Goal: Find specific page/section: Find specific page/section

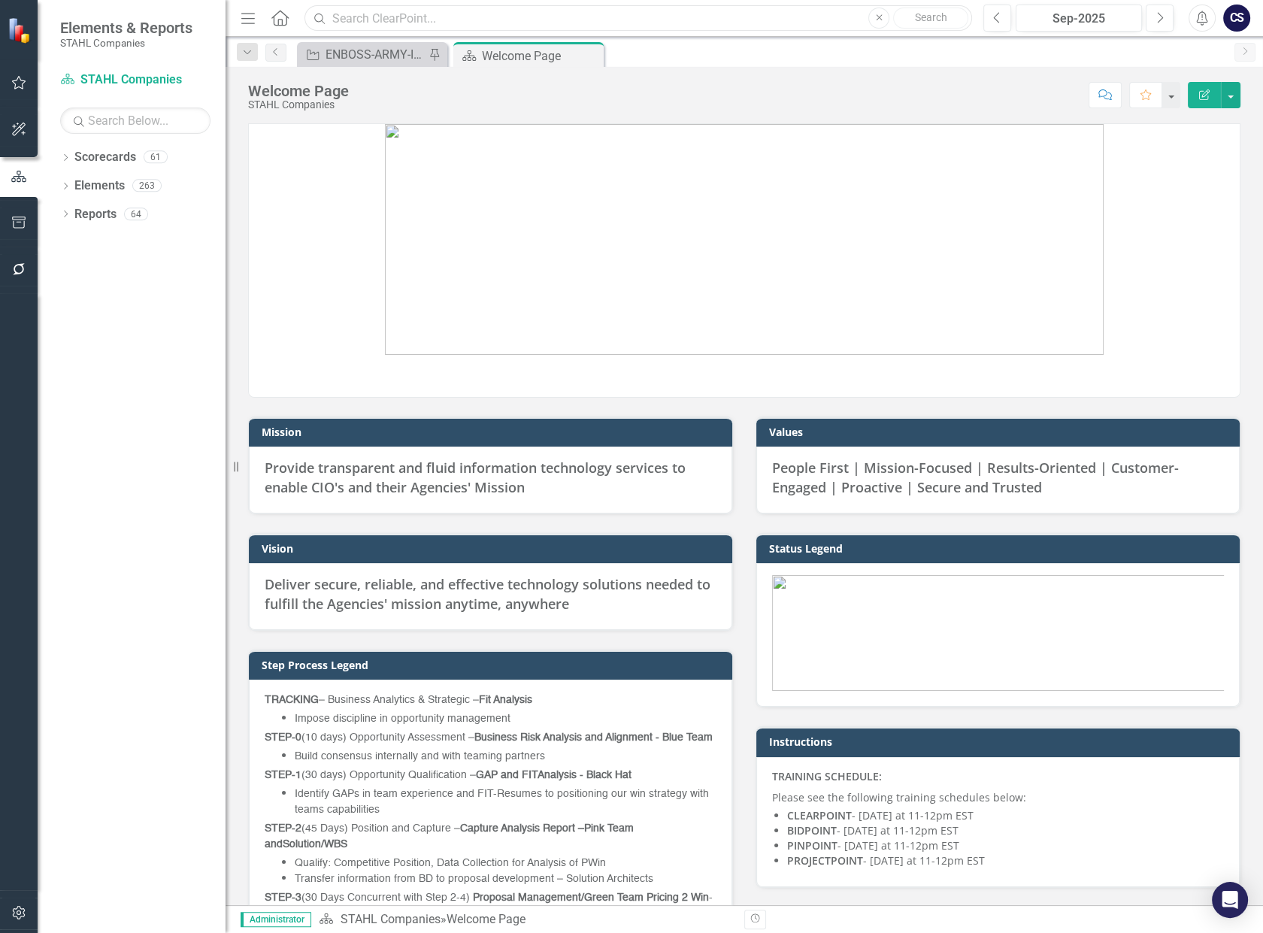
click at [364, 18] on input "text" at bounding box center [637, 18] width 667 height 26
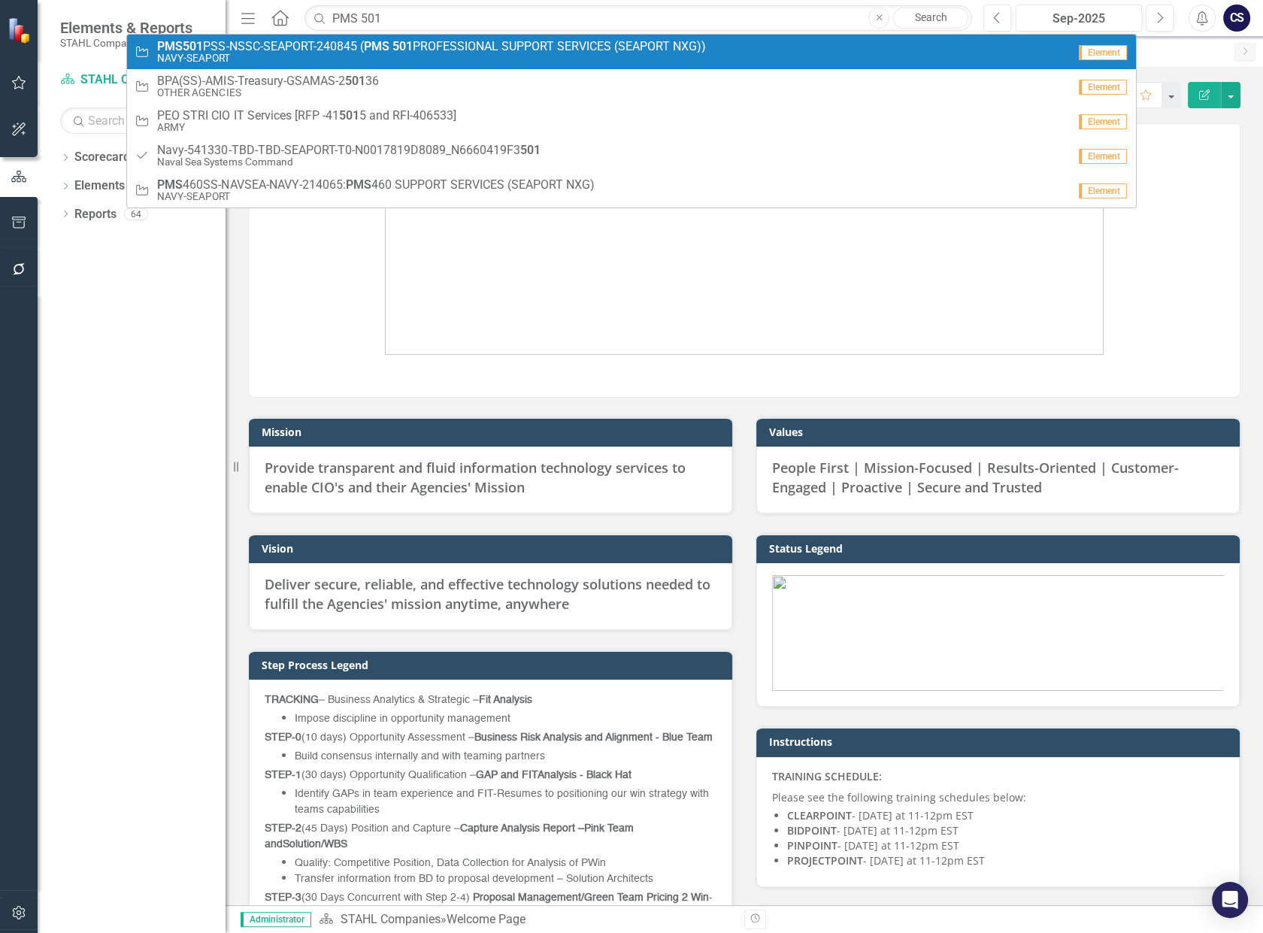
click at [364, 41] on strong "PMS" at bounding box center [376, 46] width 26 height 14
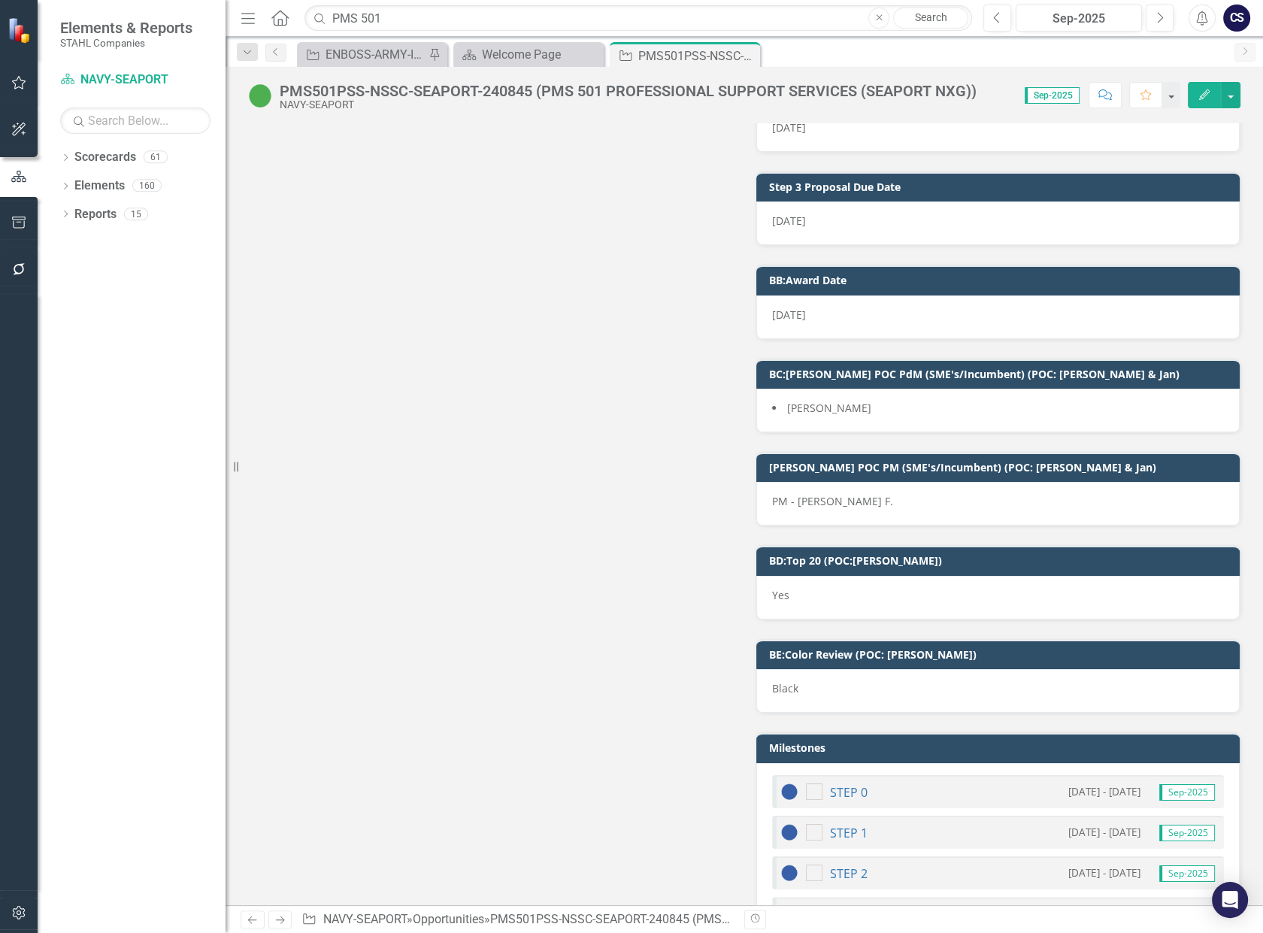
scroll to position [19191, 0]
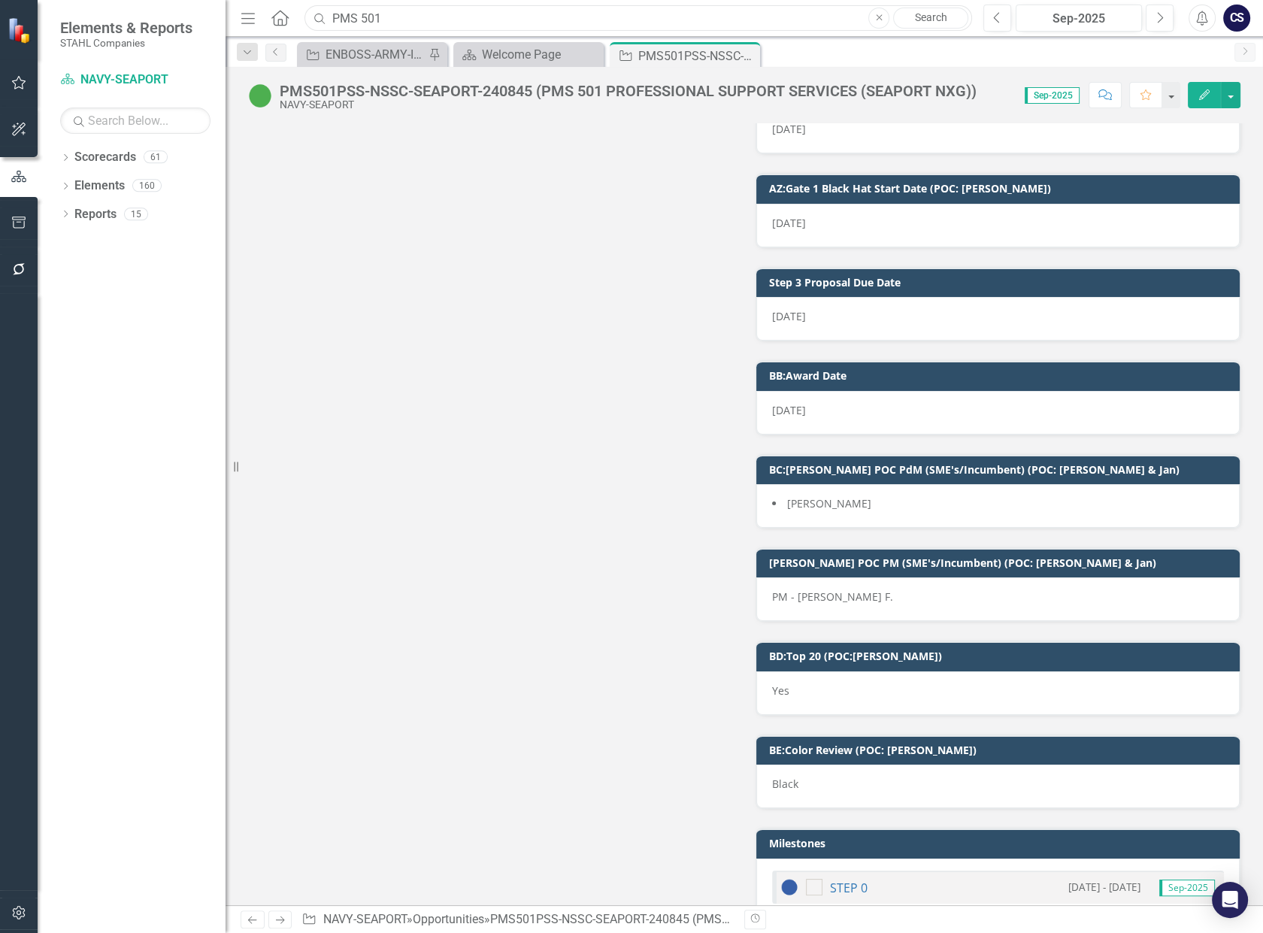
click at [392, 14] on input "PMS 501" at bounding box center [637, 18] width 667 height 26
type input "P"
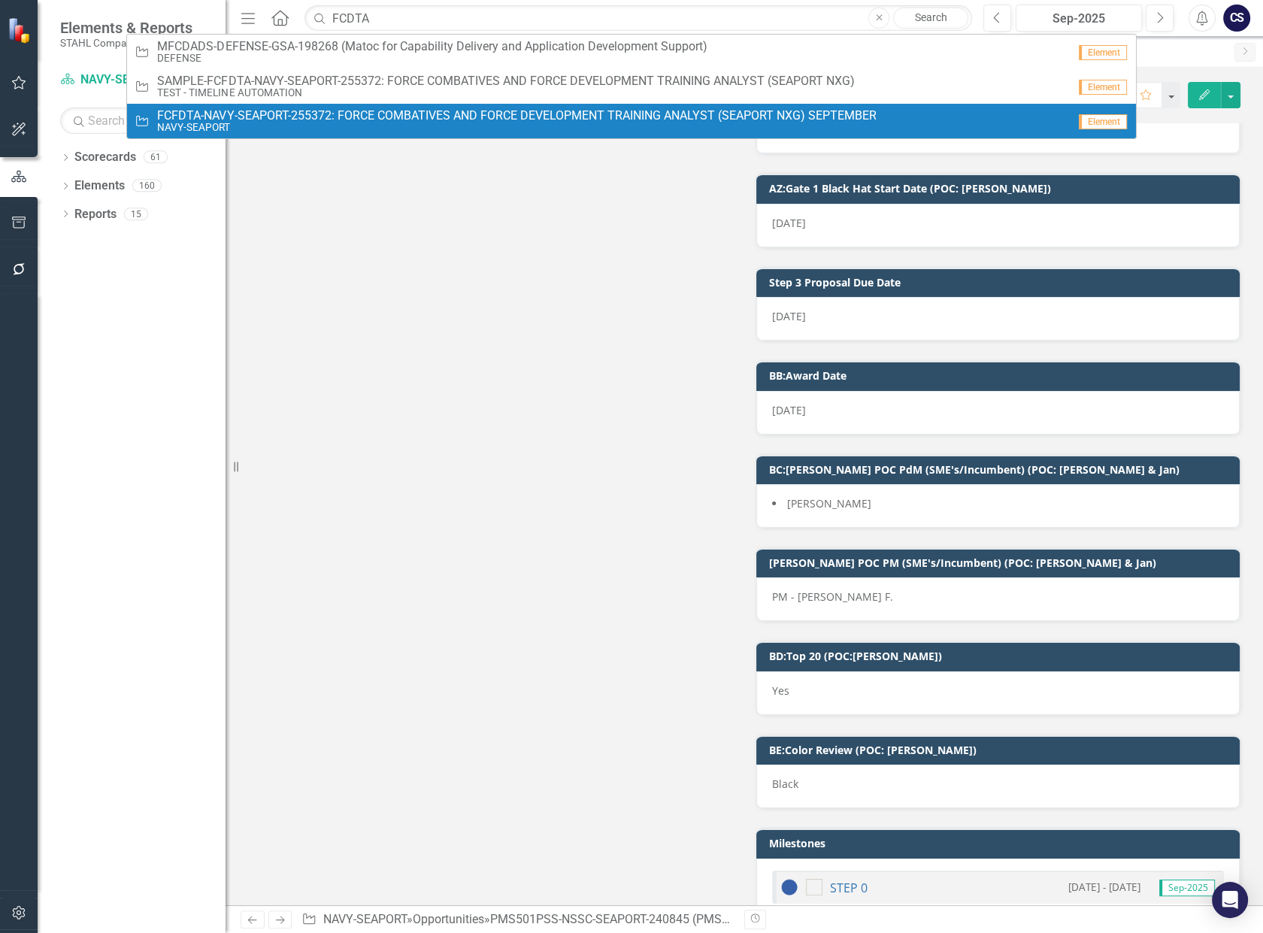
click at [370, 117] on span "FCFDTA-NAVY-SEAPORT-255372: FORCE COMBATIVES AND FORCE DEVELOPMENT TRAINING ANA…" at bounding box center [516, 116] width 718 height 14
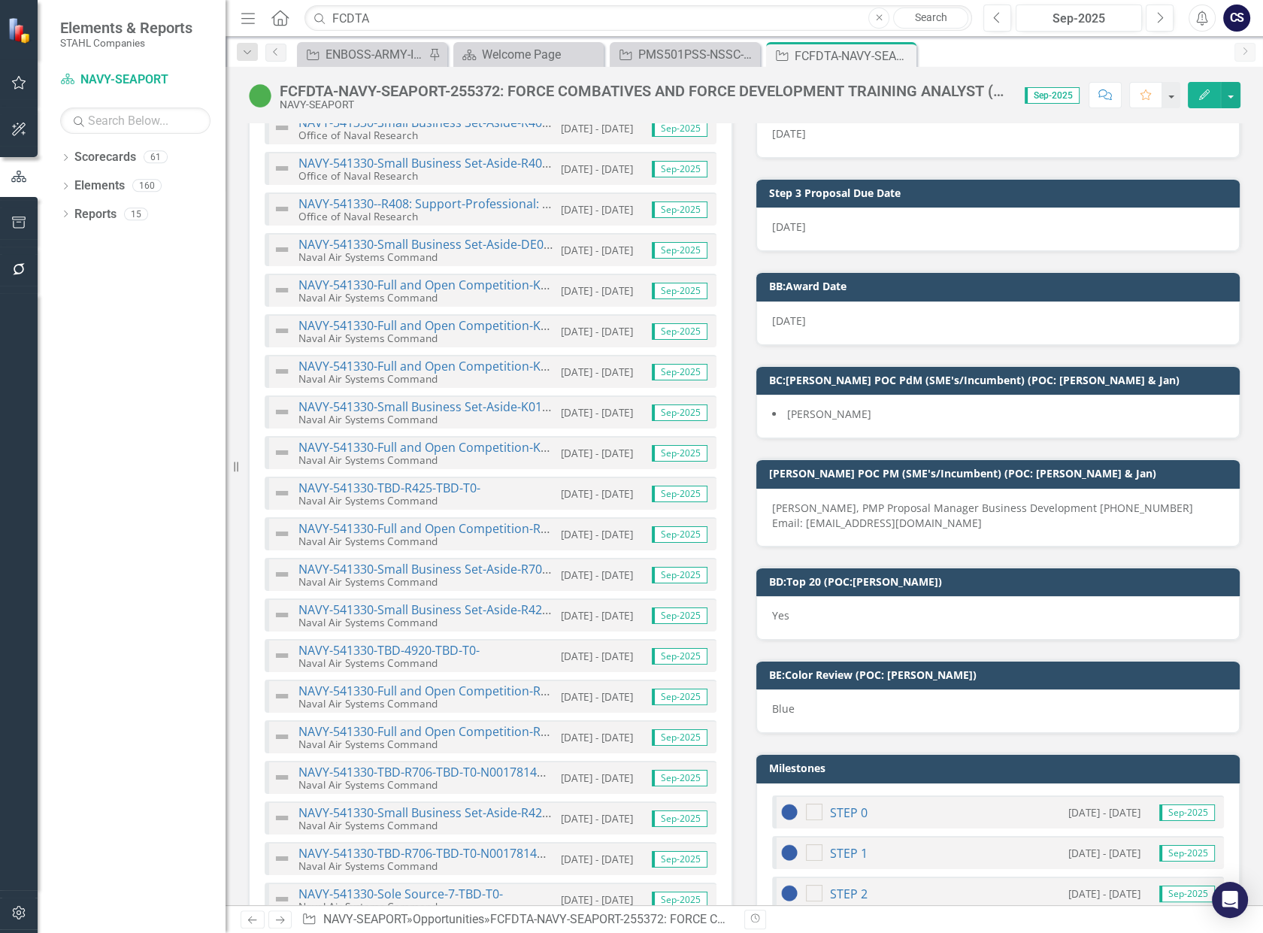
scroll to position [1985, 0]
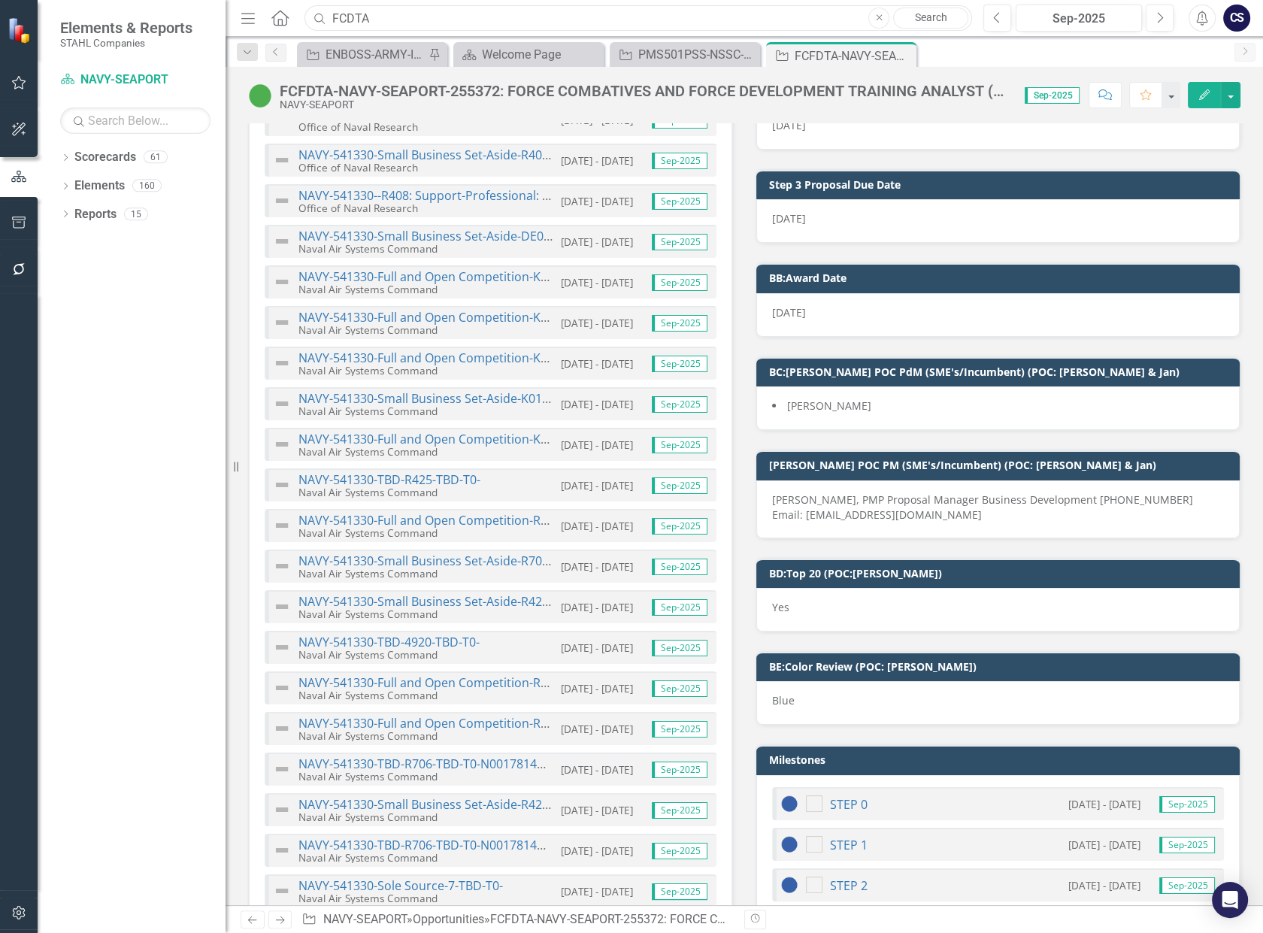
click at [371, 23] on input "FCDTA" at bounding box center [637, 18] width 667 height 26
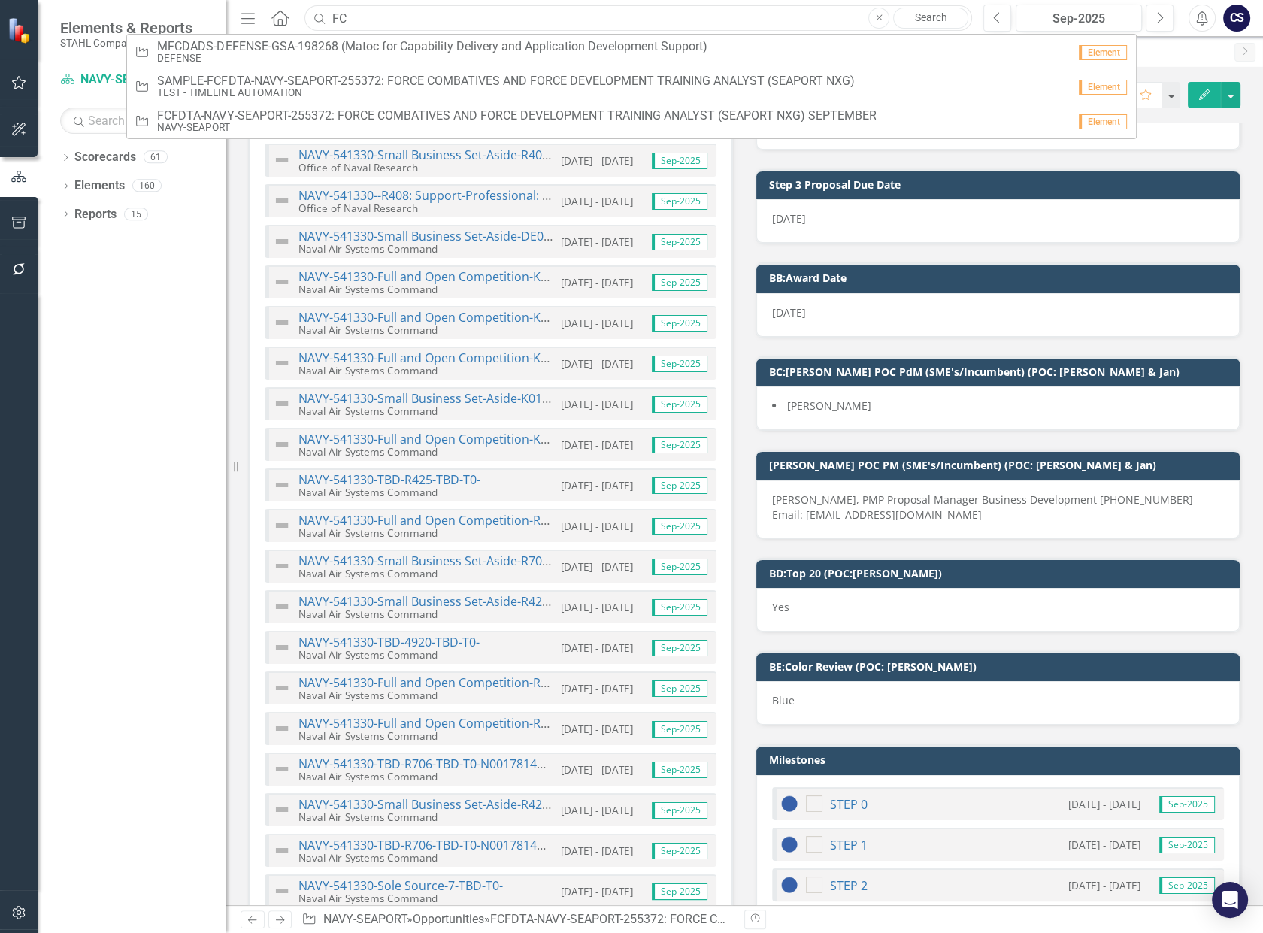
type input "F"
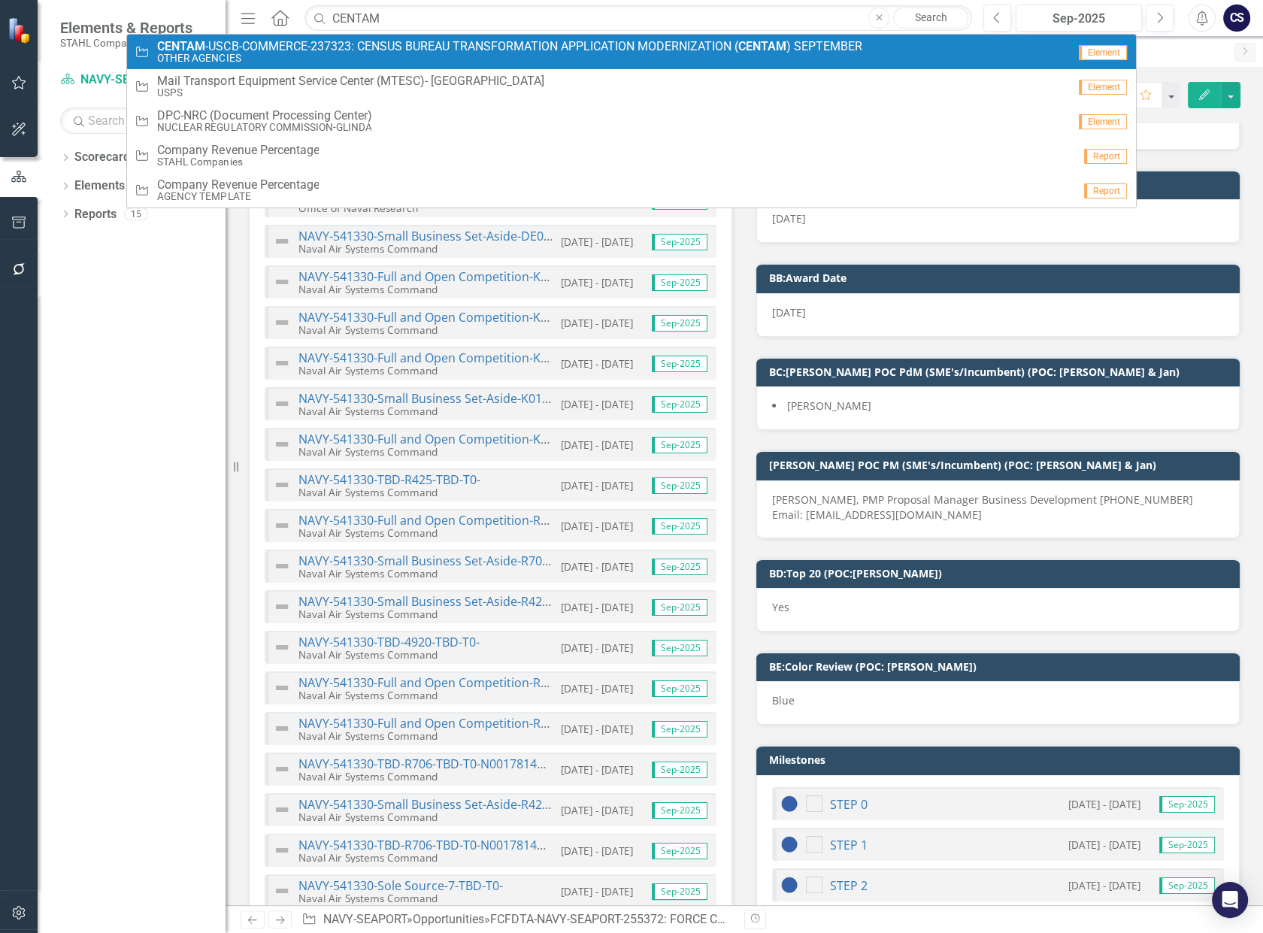
click at [370, 53] on small "OTHER AGENCIES" at bounding box center [509, 58] width 704 height 11
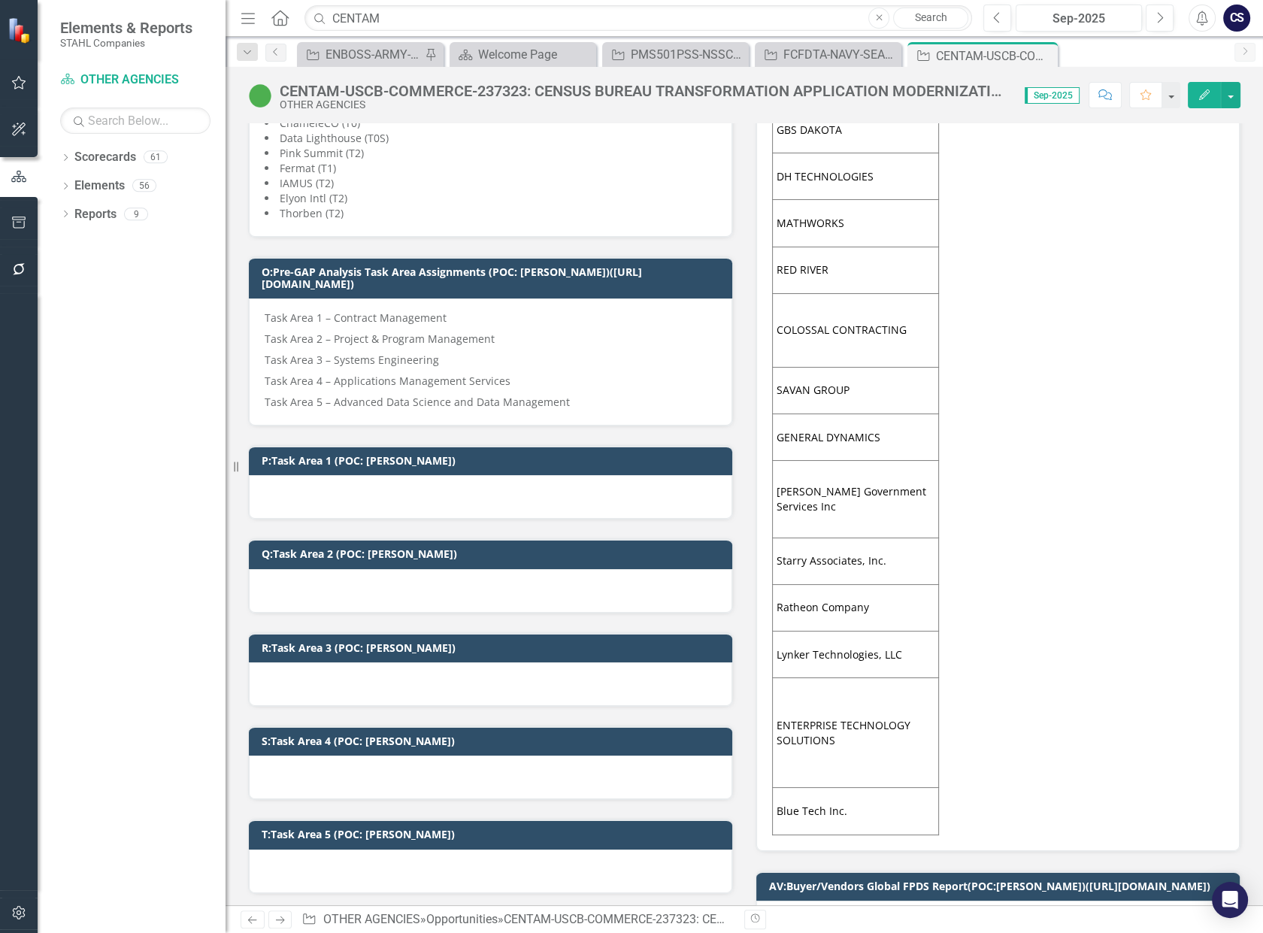
scroll to position [668, 0]
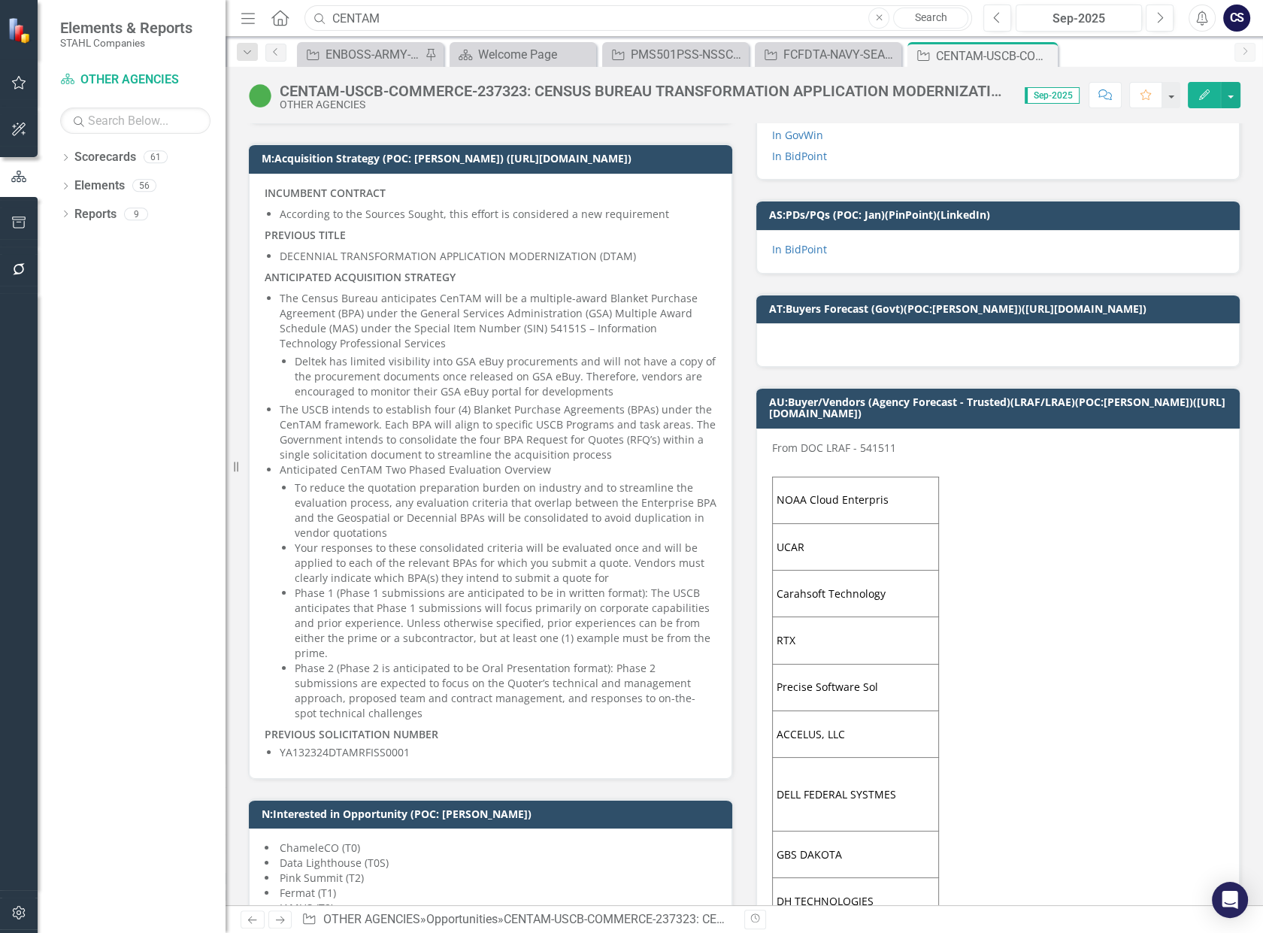
click at [392, 17] on input "CENTAM" at bounding box center [637, 18] width 667 height 26
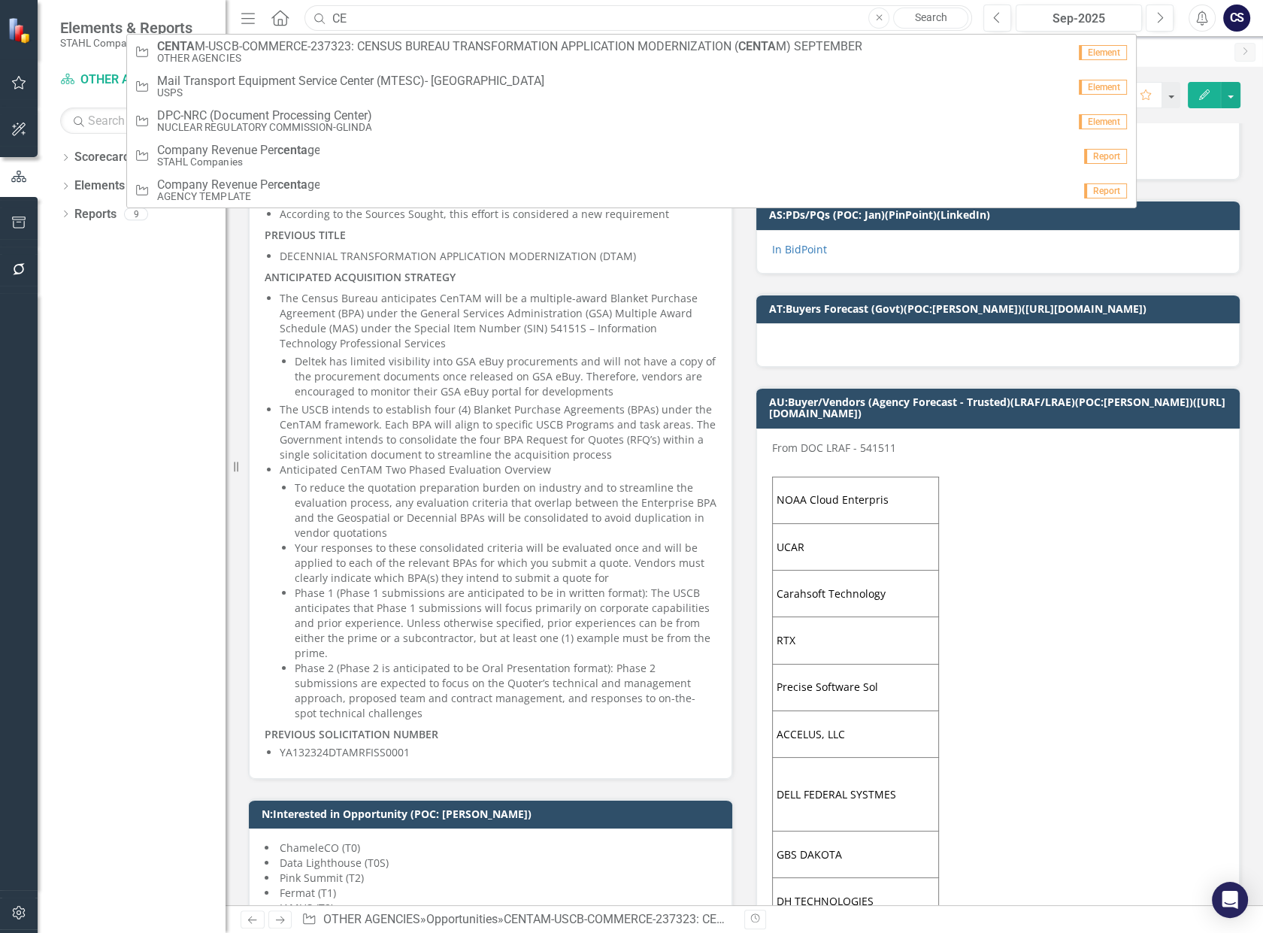
type input "C"
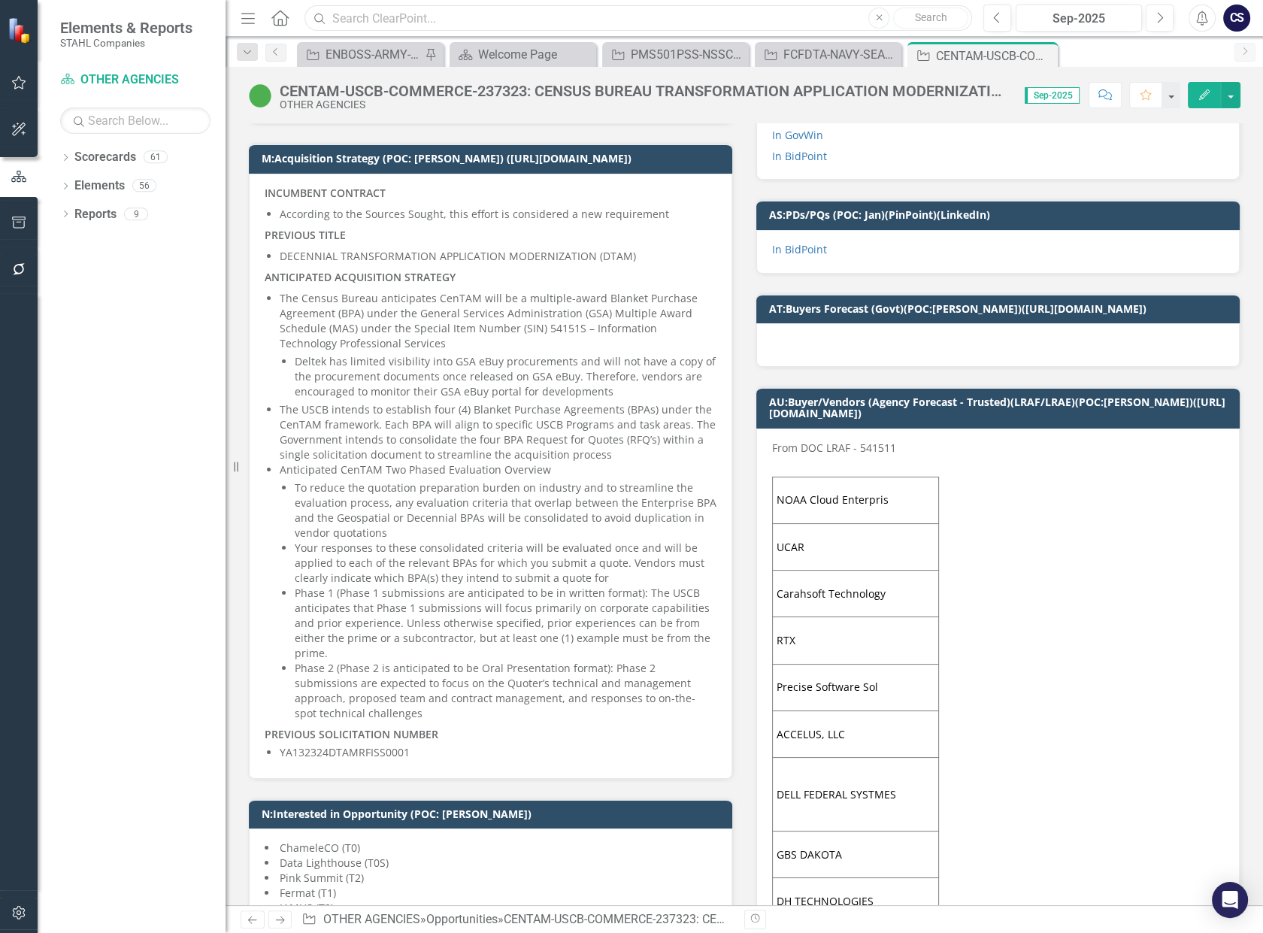
type input "P"
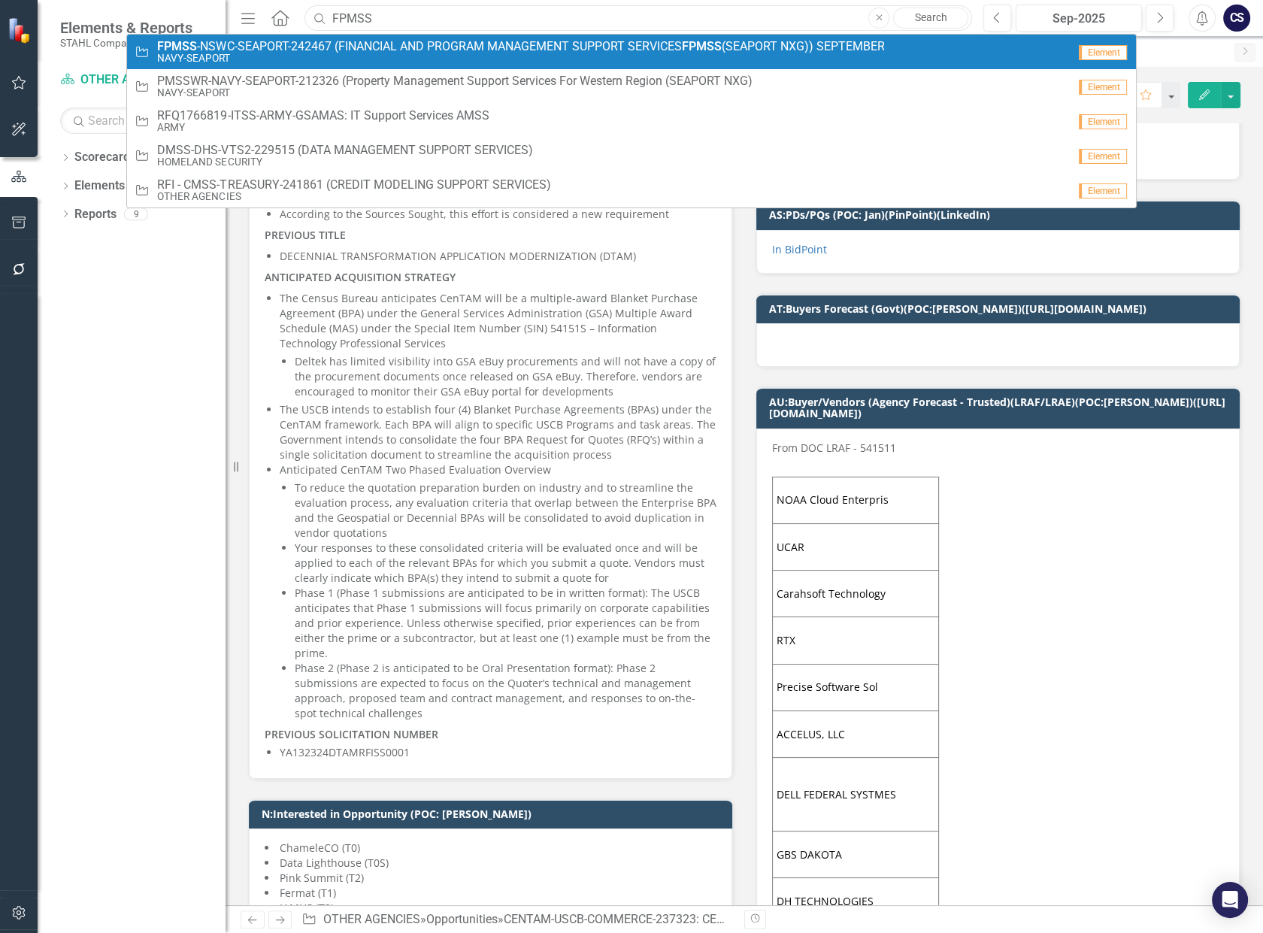
type input "FPMSS"
click at [390, 46] on span "FPMSS -NSWC-SEAPORT-242467 (FINANCIAL AND PROGRAM MANAGEMENT SUPPORT SERVICES F…" at bounding box center [520, 47] width 727 height 14
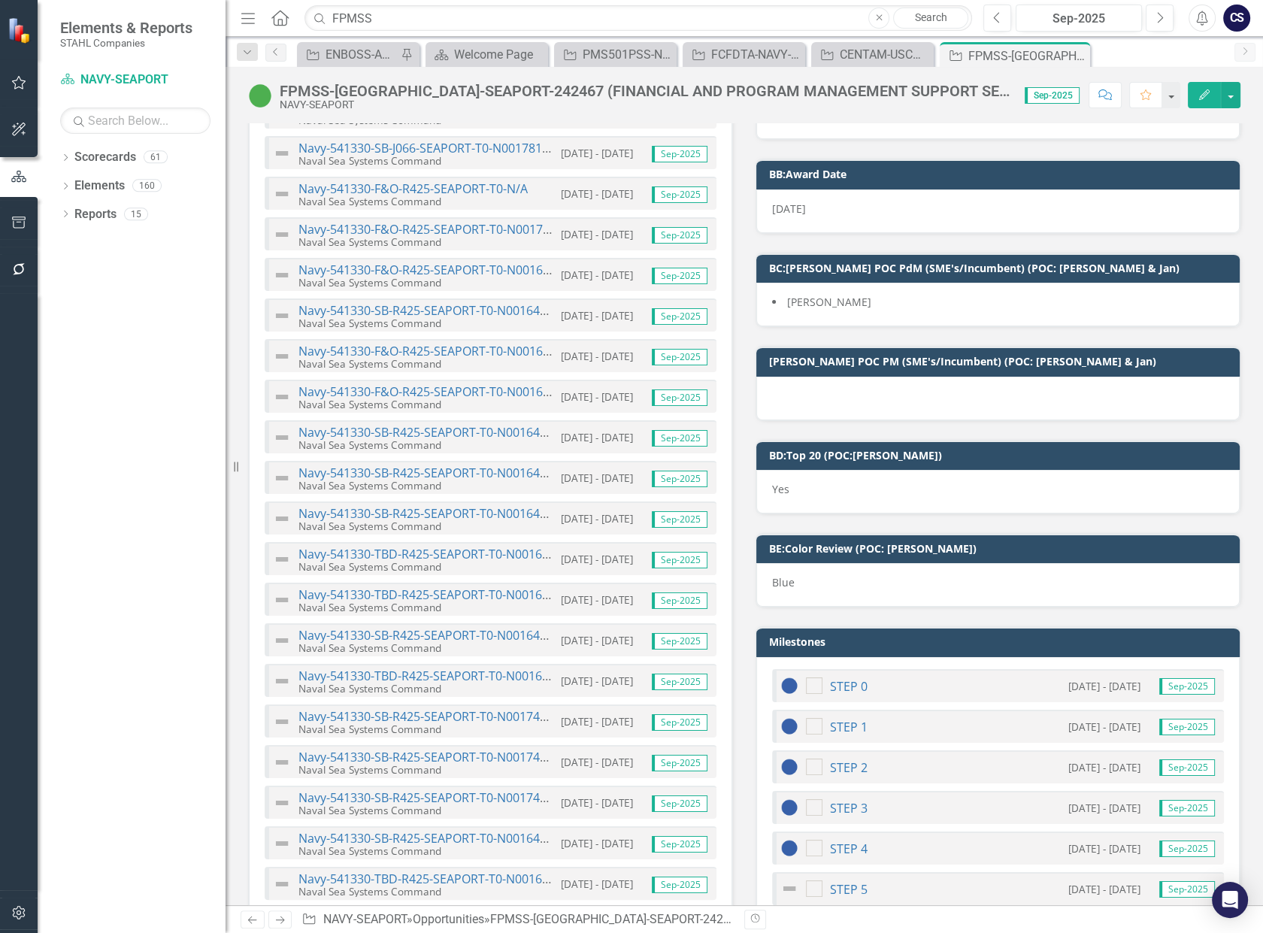
scroll to position [4069, 0]
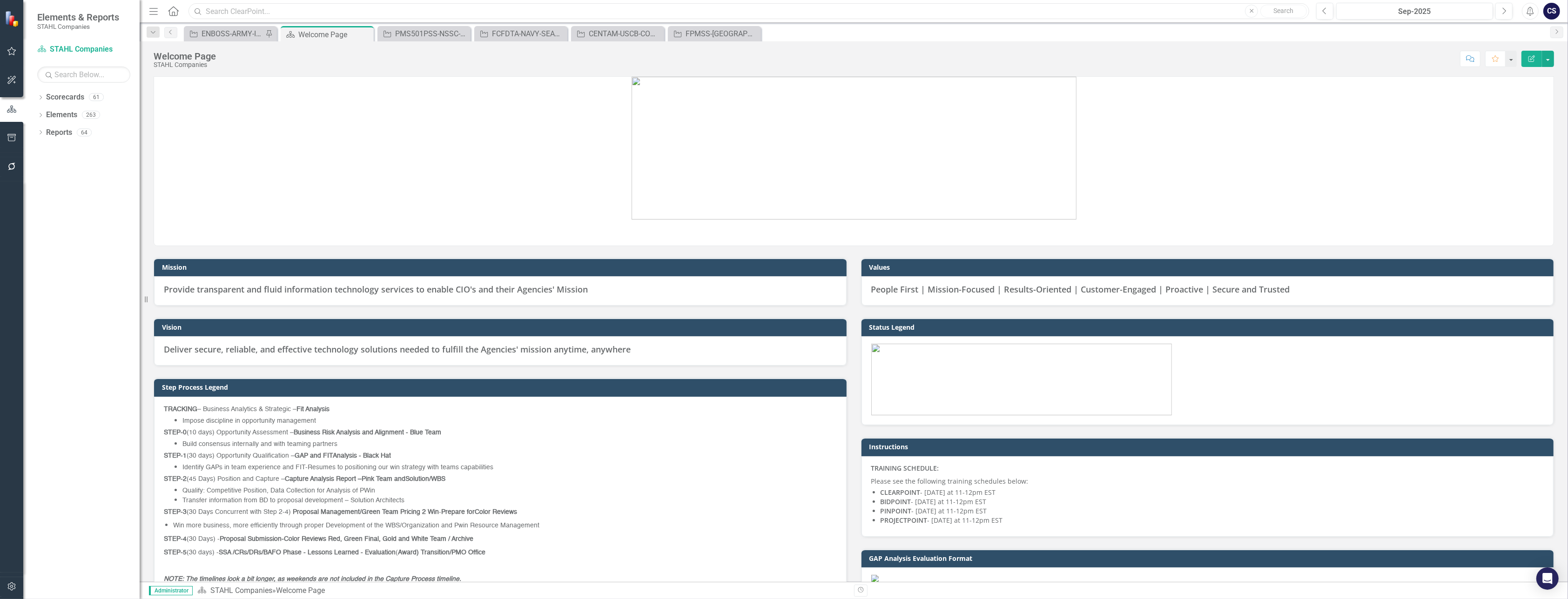
click at [216, 11] on input "text" at bounding box center [749, 11] width 1121 height 16
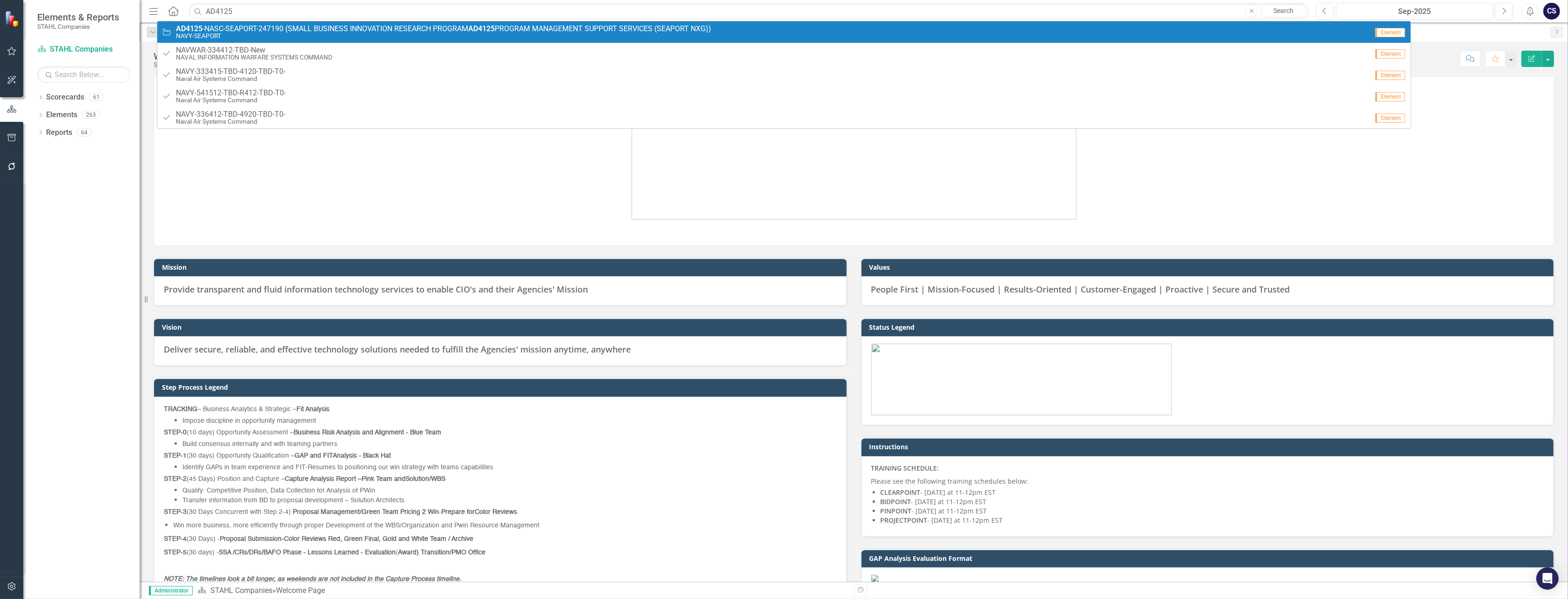
click at [191, 27] on strong "AD4125" at bounding box center [189, 28] width 27 height 9
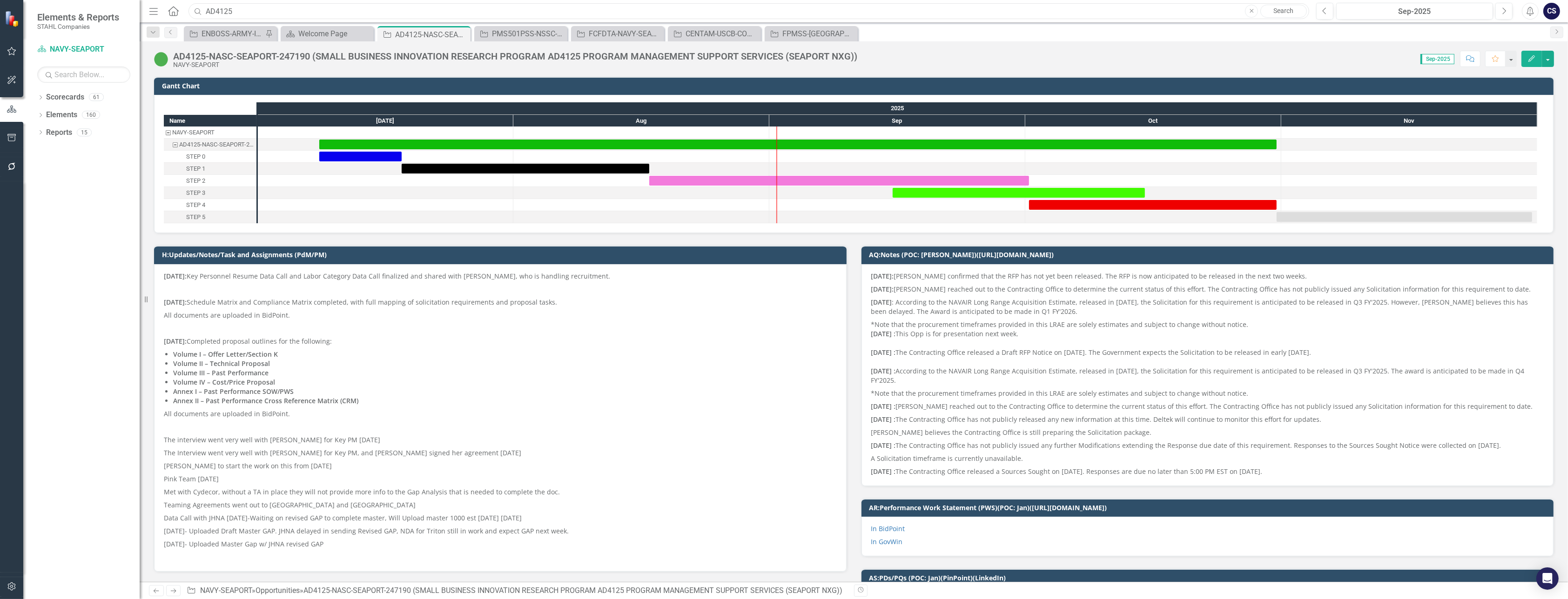
click at [238, 12] on input "AD4125" at bounding box center [749, 11] width 1121 height 16
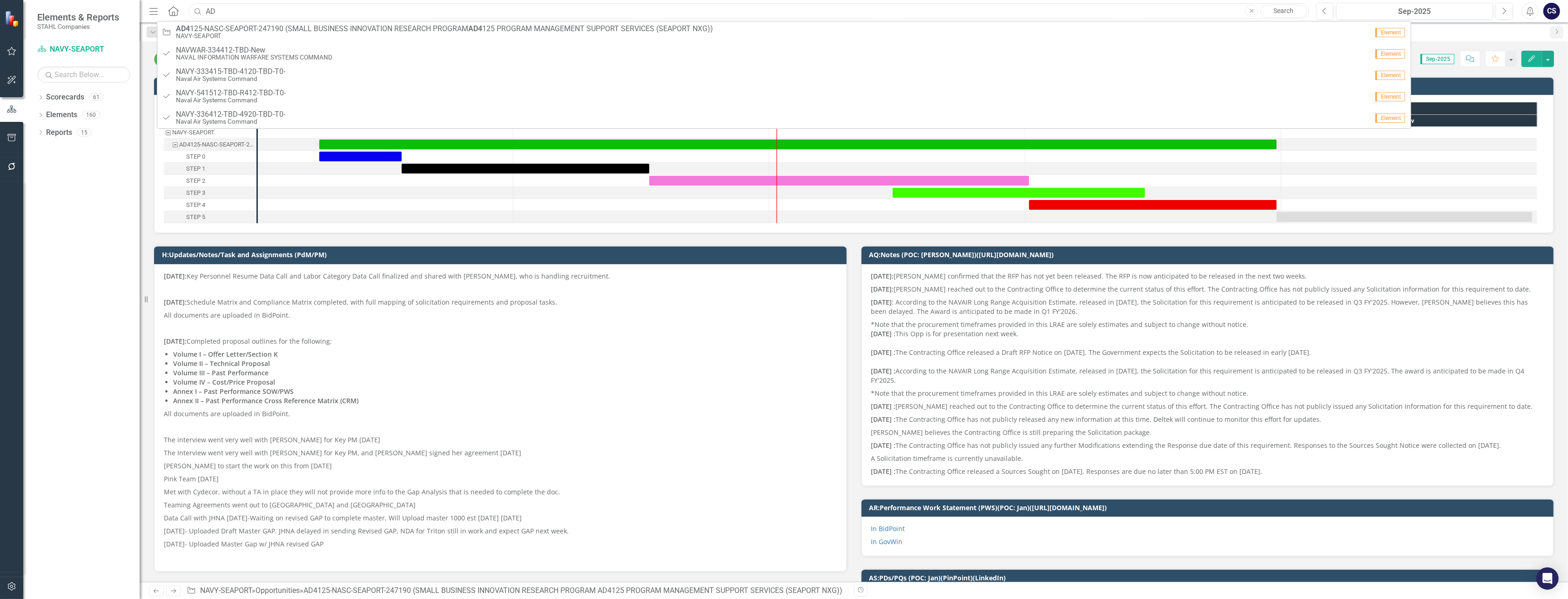
type input "A"
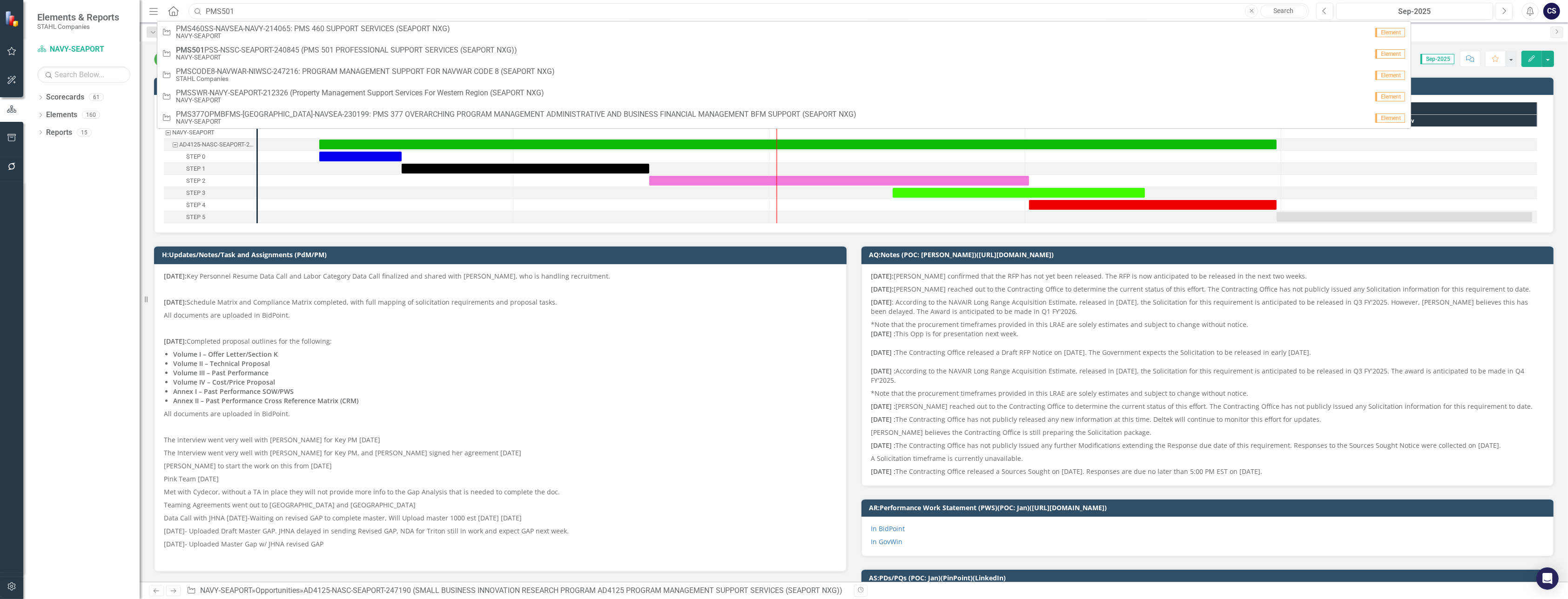
type input "PMS501"
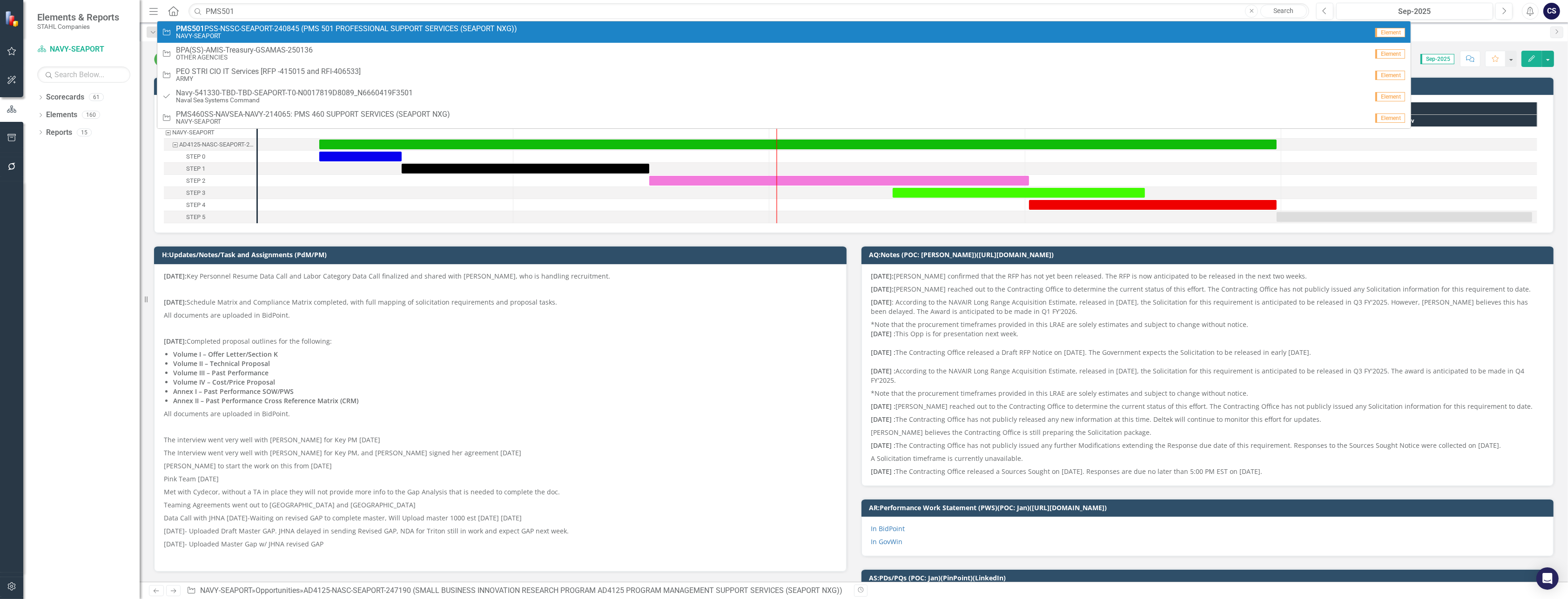
click at [370, 27] on span "PMS501 PSS-NSSC-SEAPORT-240845 (PMS 501 PROFESSIONAL SUPPORT SERVICES (SEAPORT …" at bounding box center [346, 29] width 341 height 9
